Goal: Task Accomplishment & Management: Manage account settings

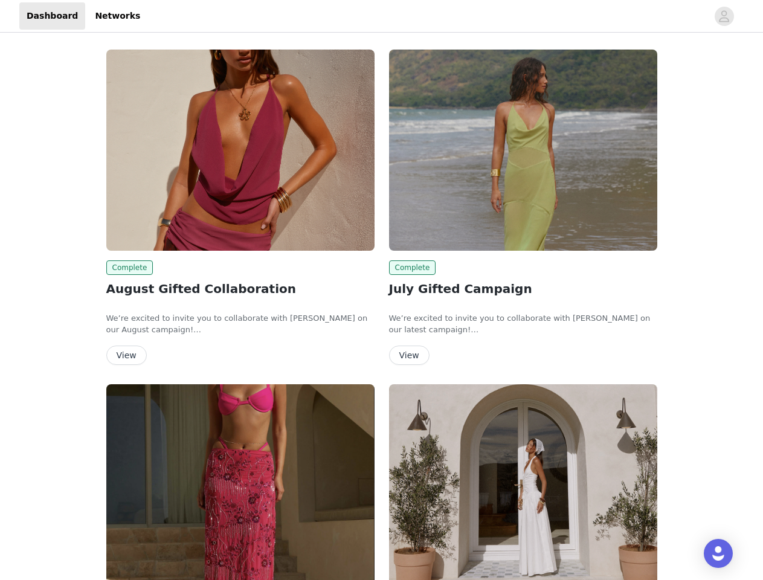
click at [382, 290] on div "Complete July Gifted Campaign We’re excited to invite you to collaborate with […" at bounding box center [523, 209] width 283 height 335
click at [381, 16] on div at bounding box center [427, 15] width 560 height 27
click at [725, 16] on icon "avatar" at bounding box center [724, 16] width 11 height 19
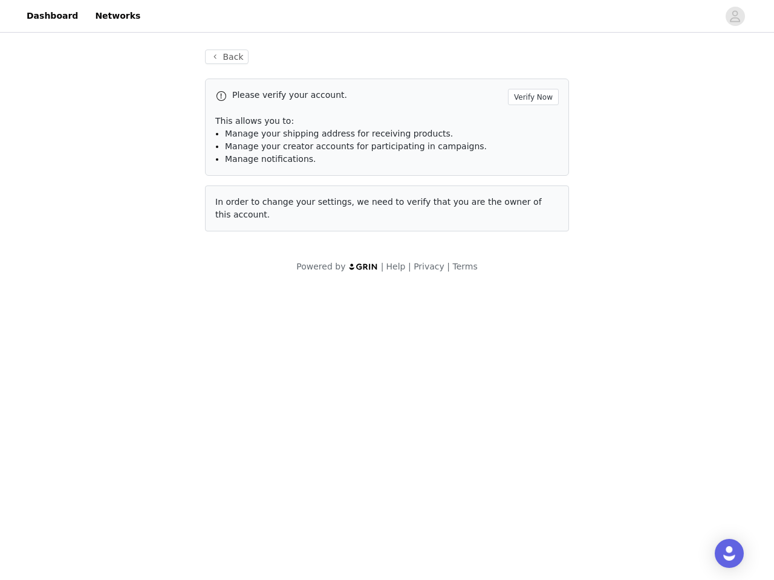
click at [241, 150] on span "Manage your creator accounts for participating in campaigns." at bounding box center [356, 146] width 262 height 10
click at [128, 268] on div "Powered by | Help | Privacy | Terms" at bounding box center [387, 273] width 774 height 27
